Goal: Task Accomplishment & Management: Use online tool/utility

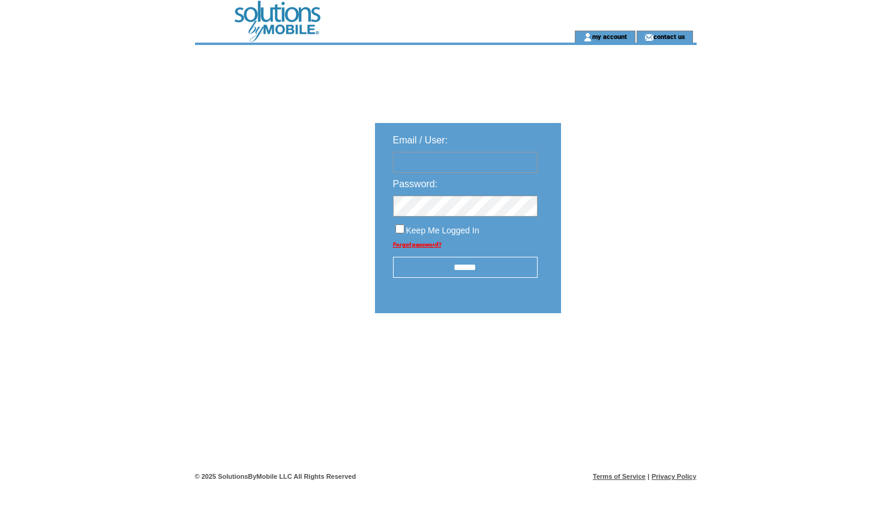
click at [478, 165] on input "text" at bounding box center [465, 162] width 145 height 21
type input "**********"
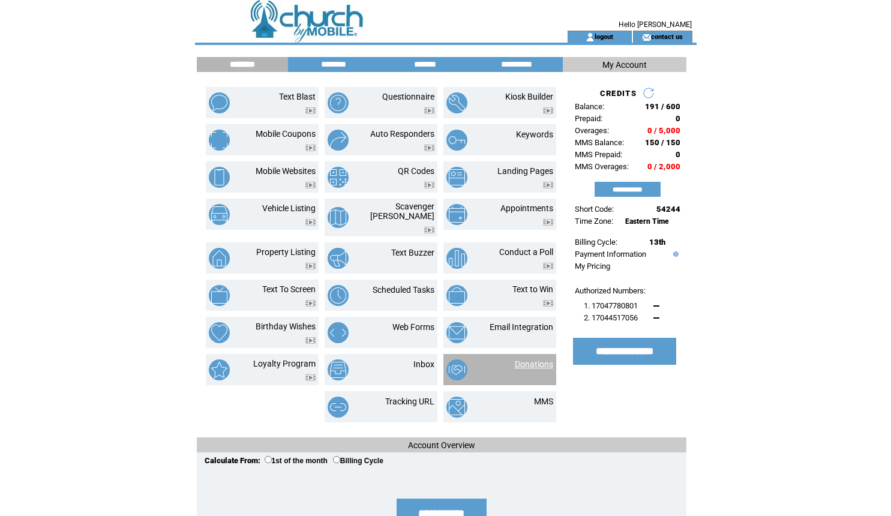
click at [544, 359] on link "Donations" at bounding box center [534, 364] width 38 height 10
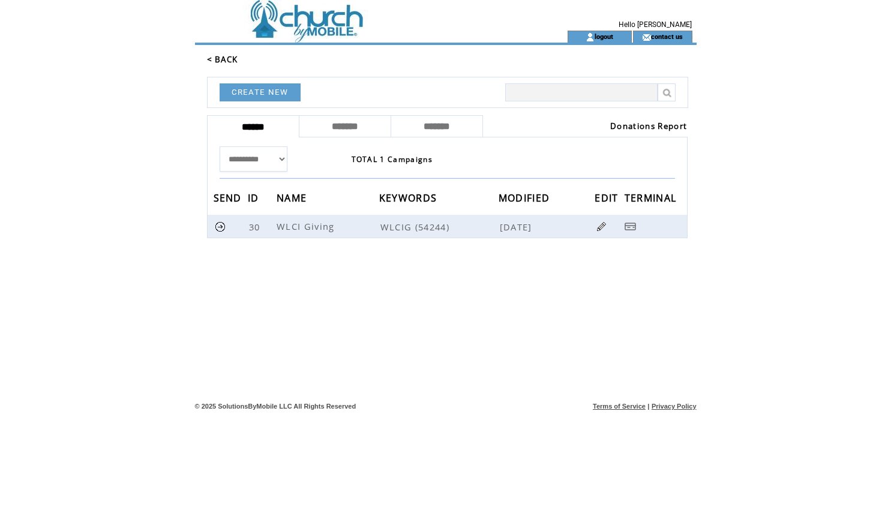
click at [647, 127] on link "Donations Report" at bounding box center [648, 126] width 77 height 11
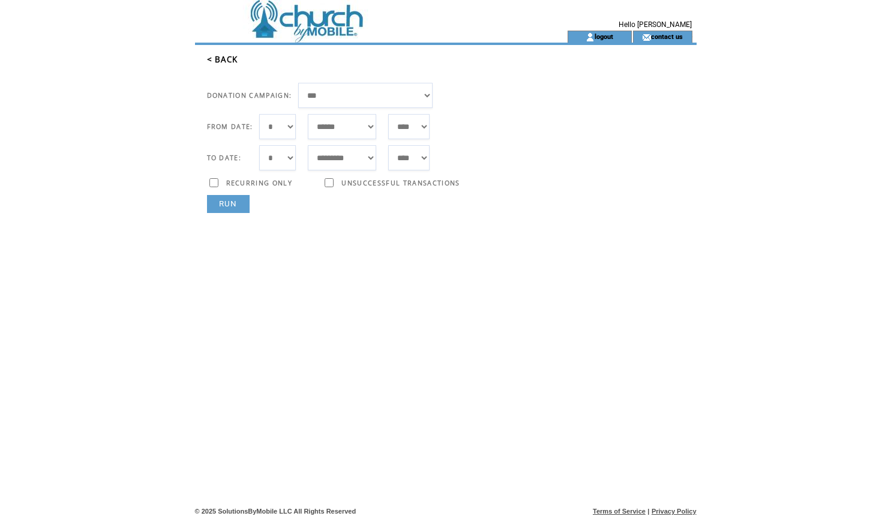
select select "**"
select select "*"
click at [236, 213] on td "TRANSACTION ID: STATUS:" at bounding box center [450, 333] width 493 height 241
click at [229, 204] on link "RUN" at bounding box center [228, 204] width 43 height 18
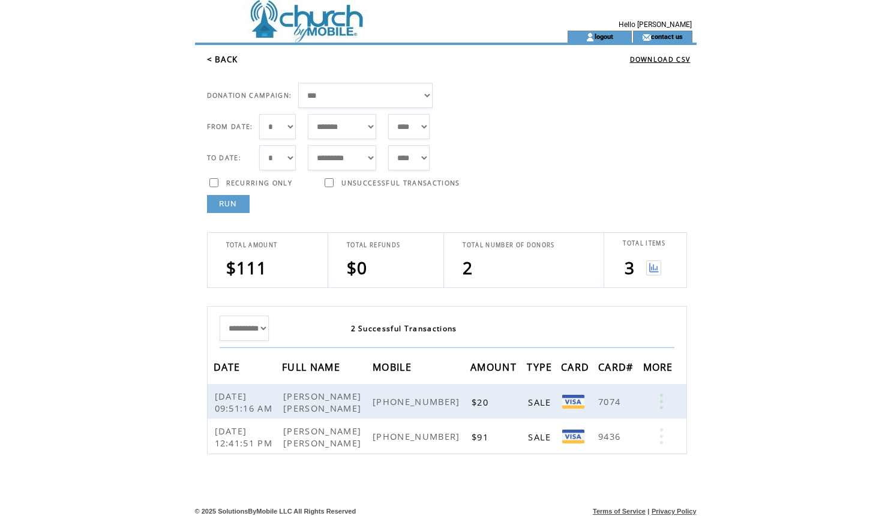
click at [655, 263] on img at bounding box center [653, 267] width 15 height 15
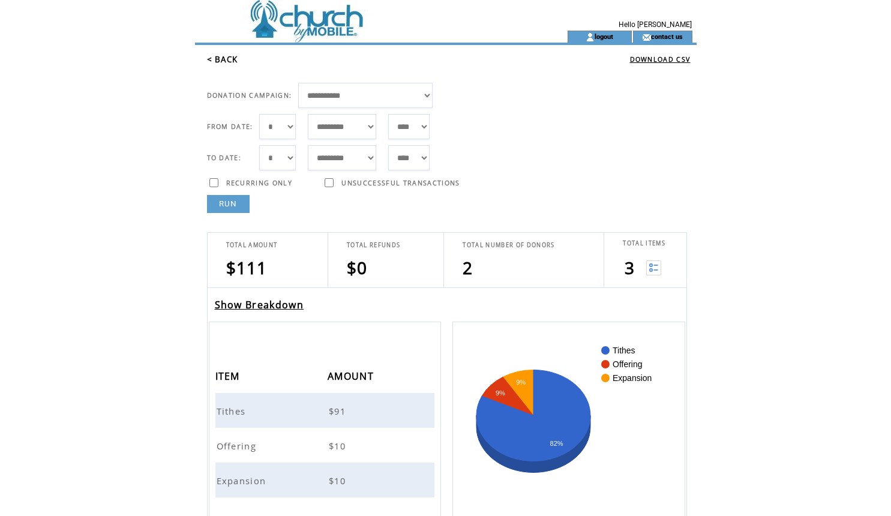
click at [239, 412] on span "Tithes" at bounding box center [233, 411] width 32 height 12
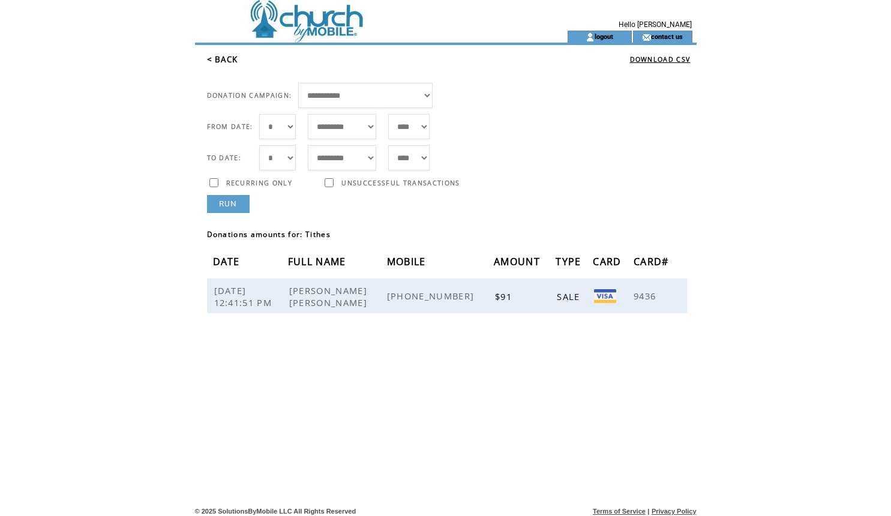
click at [226, 214] on td "TRANSACTION ID: STATUS: Donations amounts for: Tithes DATE FULL NAME MOBILE AMO…" at bounding box center [450, 333] width 493 height 241
click at [226, 208] on link "RUN" at bounding box center [228, 204] width 43 height 18
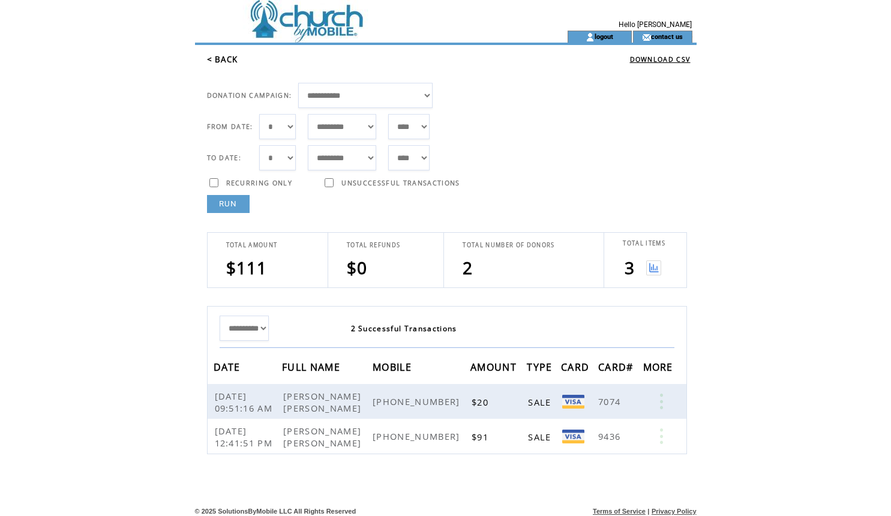
click at [658, 269] on img at bounding box center [653, 267] width 15 height 15
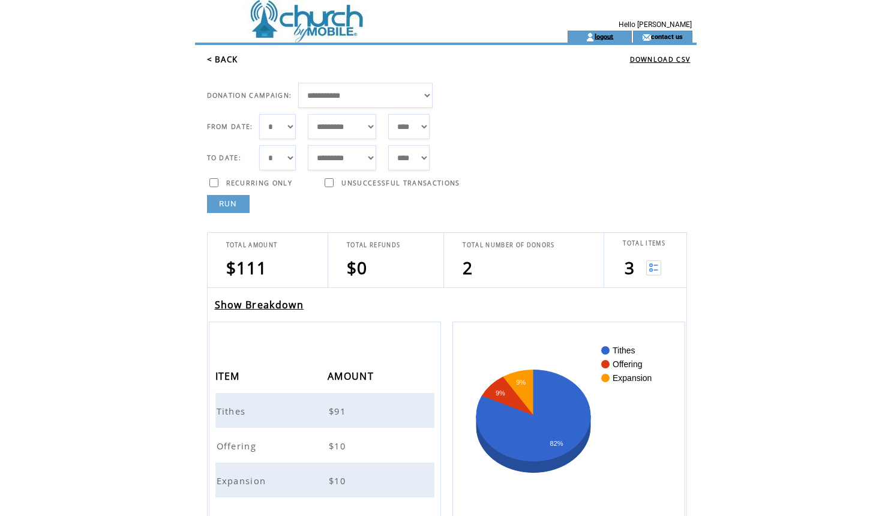
click at [599, 40] on link "logout" at bounding box center [604, 36] width 19 height 8
